Goal: Task Accomplishment & Management: Manage account settings

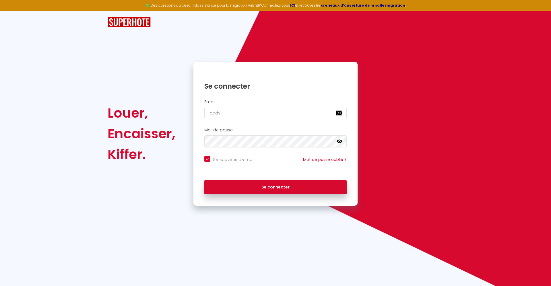
type input "eddy."
checkbox input "true"
type input "eddy.b"
checkbox input "true"
type input "[DOMAIN_NAME]"
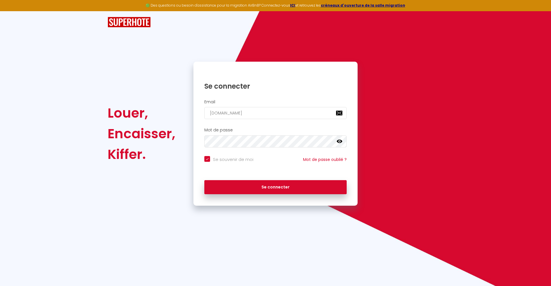
checkbox input "true"
type input "eddy.bad"
checkbox input "true"
type input "eddy.bado"
checkbox input "true"
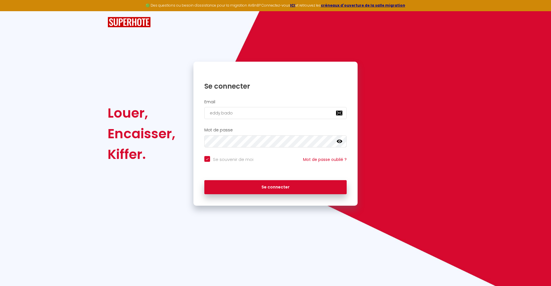
type input "eddy.badou"
checkbox input "true"
type input "eddy.badoux"
checkbox input "true"
type input "eddy.badoux@"
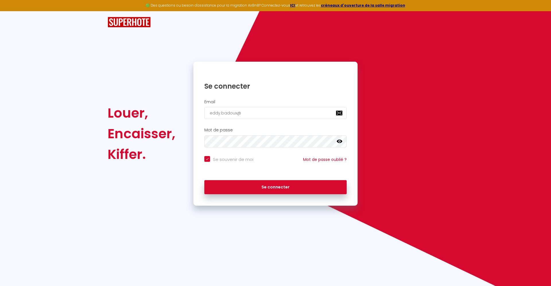
checkbox input "true"
type input "eddy.badoux@c"
checkbox input "true"
type input "[PERSON_NAME]"
checkbox input "true"
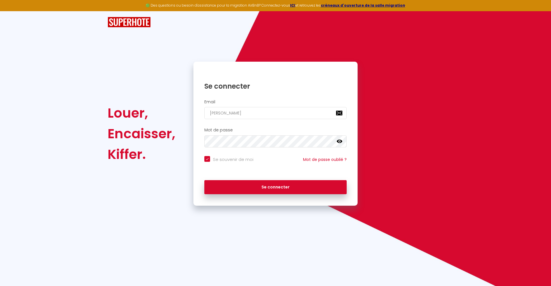
type input "[PERSON_NAME]"
checkbox input "true"
type input "[PERSON_NAME]"
checkbox input "true"
type input "[PERSON_NAME]"
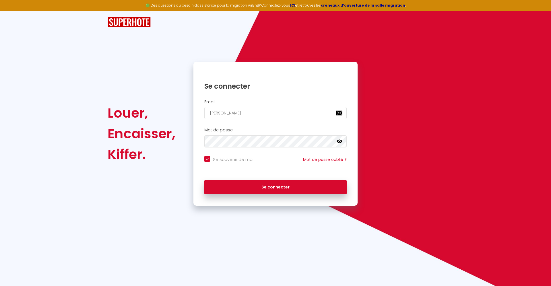
checkbox input "true"
type input "[PERSON_NAME]"
checkbox input "true"
type input "[PERSON_NAME]"
checkbox input "true"
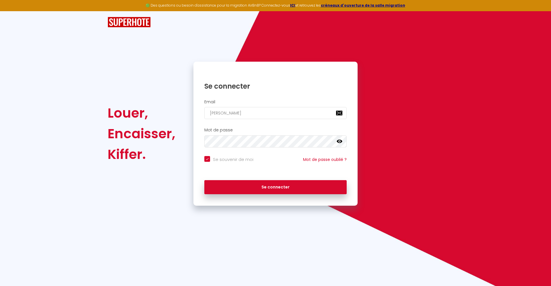
type input "[PERSON_NAME]"
checkbox input "true"
type input "[PERSON_NAME]"
checkbox input "true"
type input "[PERSON_NAME]"
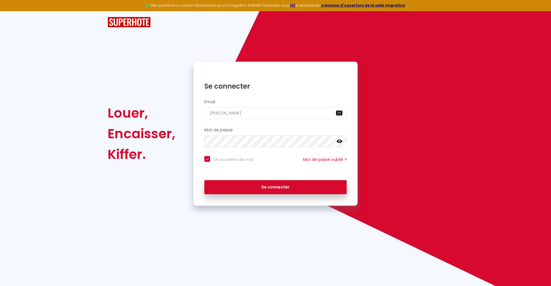
checkbox input "true"
type input "[PERSON_NAME]"
checkbox input "true"
type input "[PERSON_NAME]"
checkbox input "true"
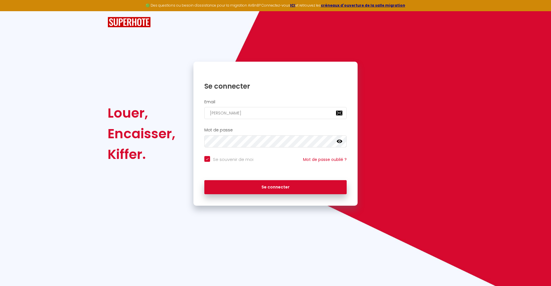
type input "[PERSON_NAME]"
checkbox input "true"
type input "[PERSON_NAME]"
checkbox input "true"
type input "[PERSON_NAME]"
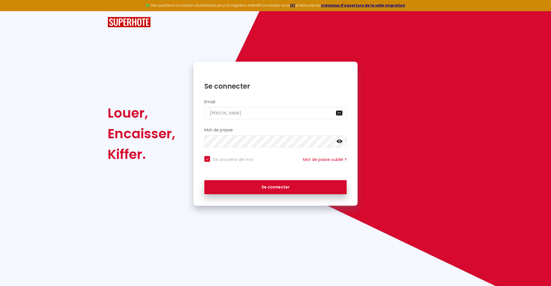
checkbox input "true"
type input "[PERSON_NAME]"
checkbox input "true"
type input "[PERSON_NAME]-"
checkbox input "true"
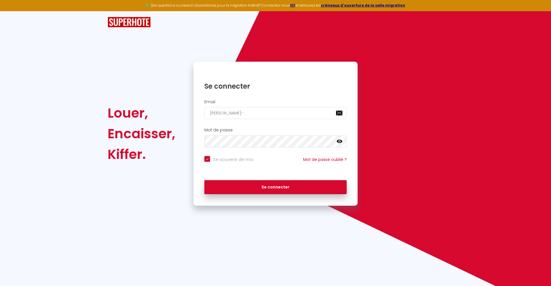
type input "[PERSON_NAME]"
checkbox input "true"
type input "[PERSON_NAME]"
checkbox input "true"
type input "[PERSON_NAME]"
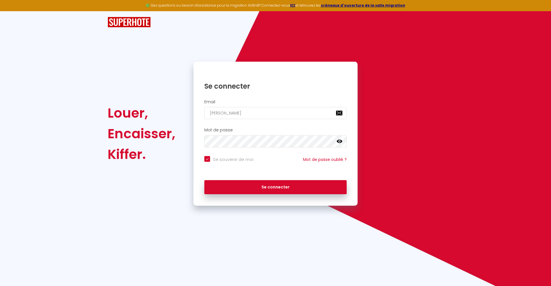
checkbox input "true"
type input "[PERSON_NAME]"
checkbox input "true"
type input "[PERSON_NAME]"
checkbox input "true"
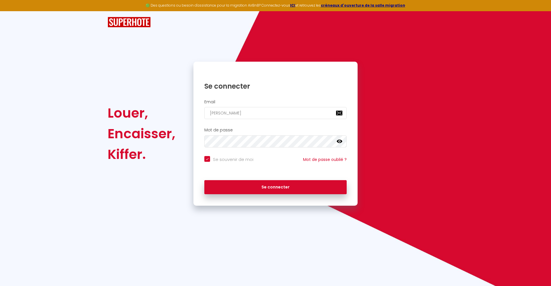
type input "[PERSON_NAME]"
checkbox input "true"
type input "[PERSON_NAME]"
checkbox input "true"
type input "[PERSON_NAME]"
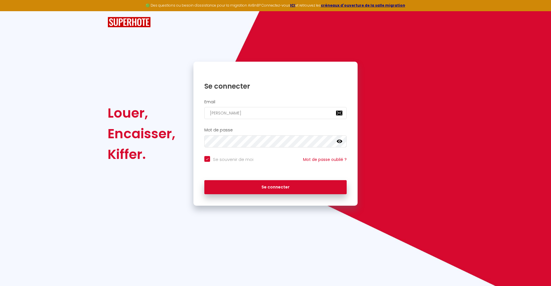
checkbox input "true"
type input "[PERSON_NAME]."
checkbox input "true"
type input "[PERSON_NAME]"
checkbox input "true"
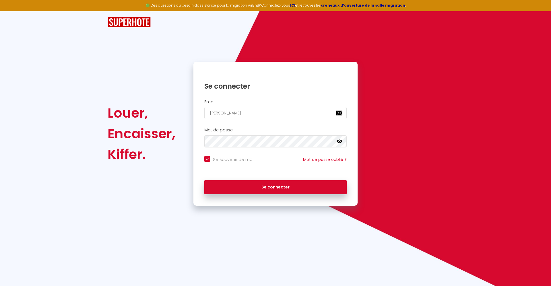
type input "[PERSON_NAME][EMAIL_ADDRESS][DOMAIN_NAME]"
checkbox input "true"
type input "[PERSON_NAME][EMAIL_ADDRESS][DOMAIN_NAME]"
checkbox input "true"
type input "[PERSON_NAME][EMAIL_ADDRESS][DOMAIN_NAME]"
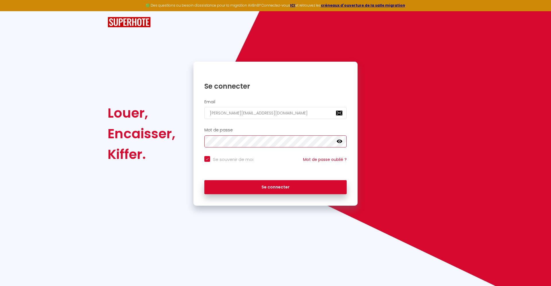
click at [204, 180] on button "Se connecter" at bounding box center [275, 187] width 142 height 14
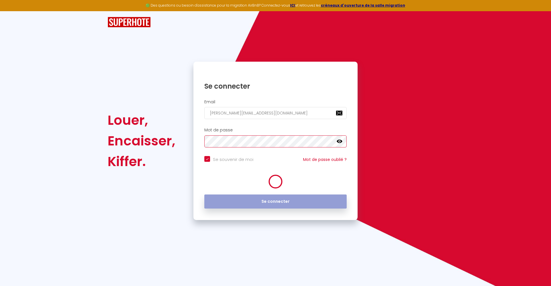
checkbox input "true"
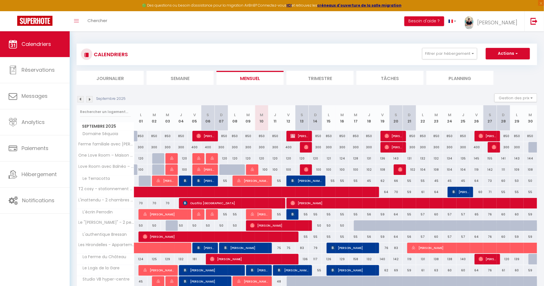
click at [81, 99] on img at bounding box center [80, 99] width 6 height 6
